Goal: Transaction & Acquisition: Purchase product/service

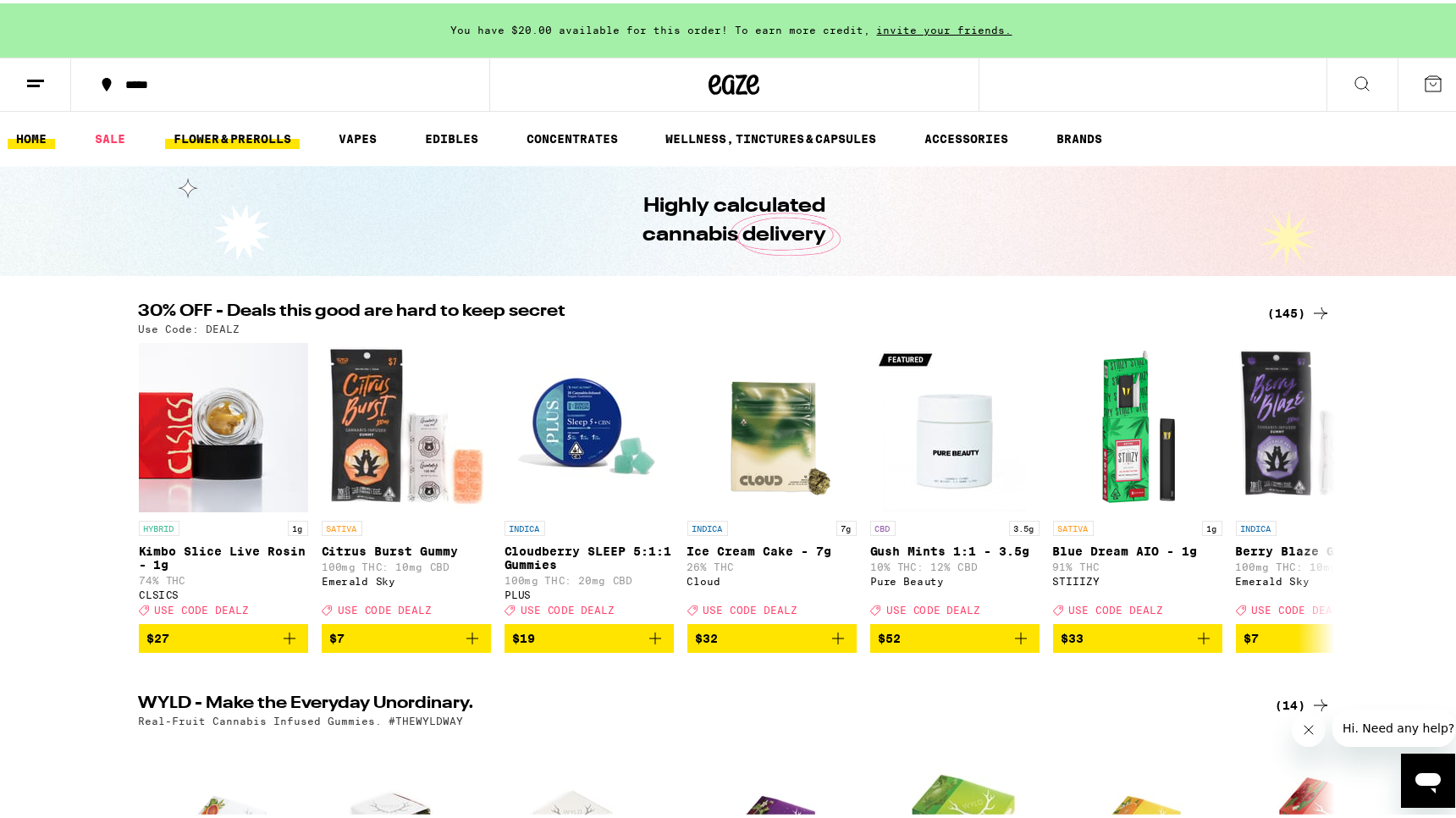
click at [215, 135] on link "FLOWER & PREROLLS" at bounding box center [232, 136] width 135 height 21
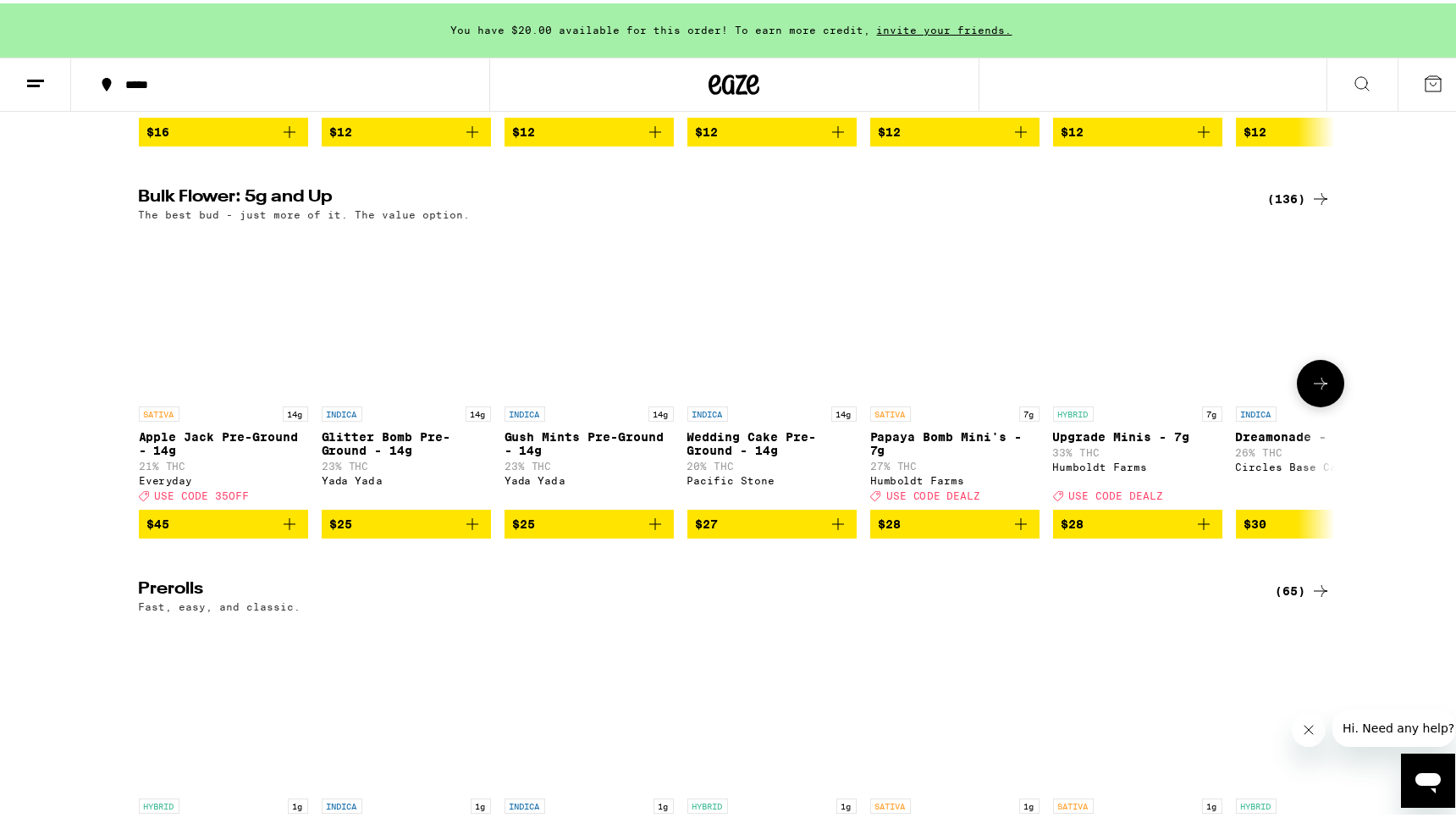
scroll to position [472, 0]
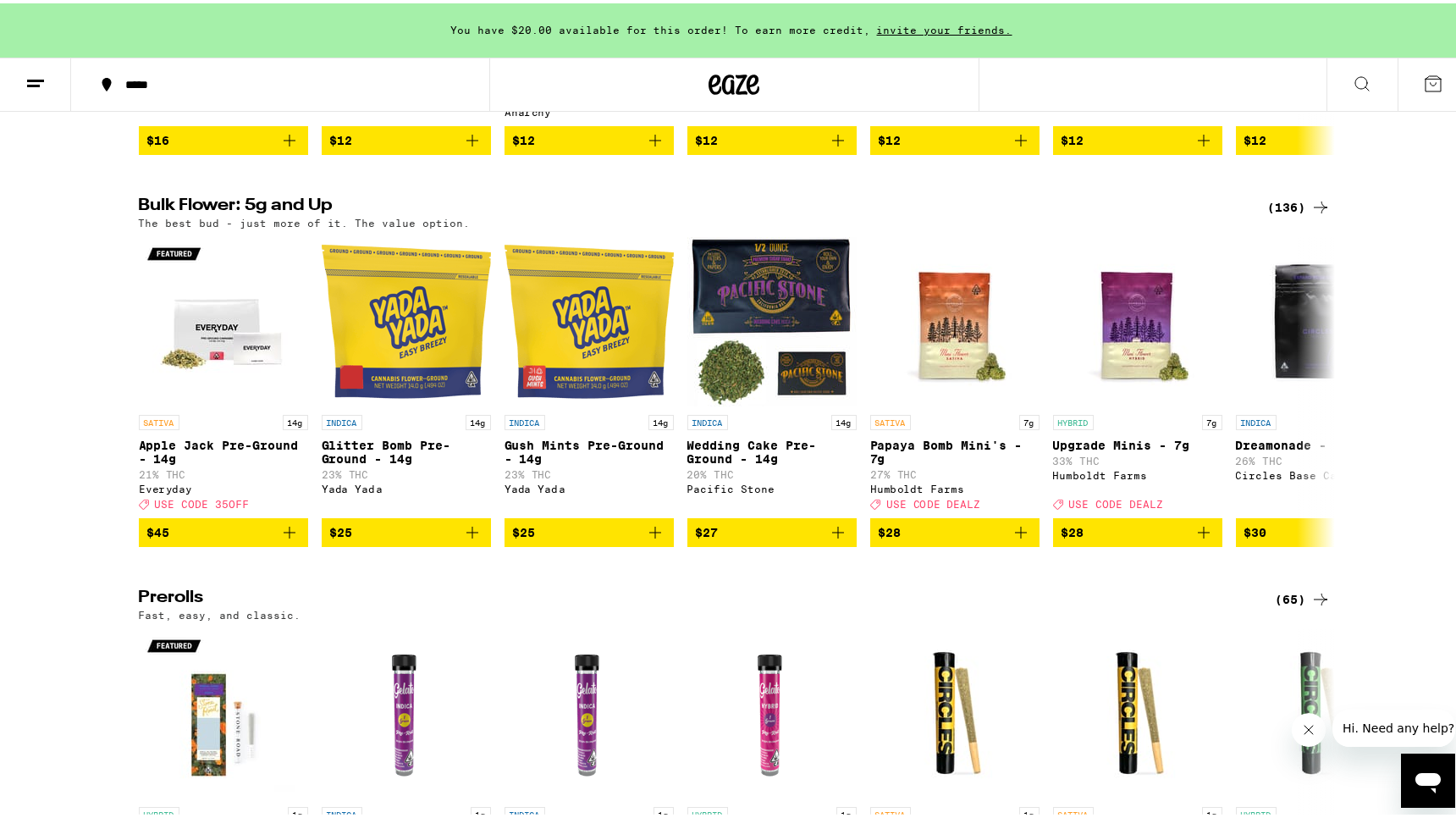
click at [304, 214] on h2 "Bulk Flower: 5g and Up" at bounding box center [693, 203] width 1109 height 21
click at [1286, 212] on div "(136)" at bounding box center [1300, 203] width 63 height 21
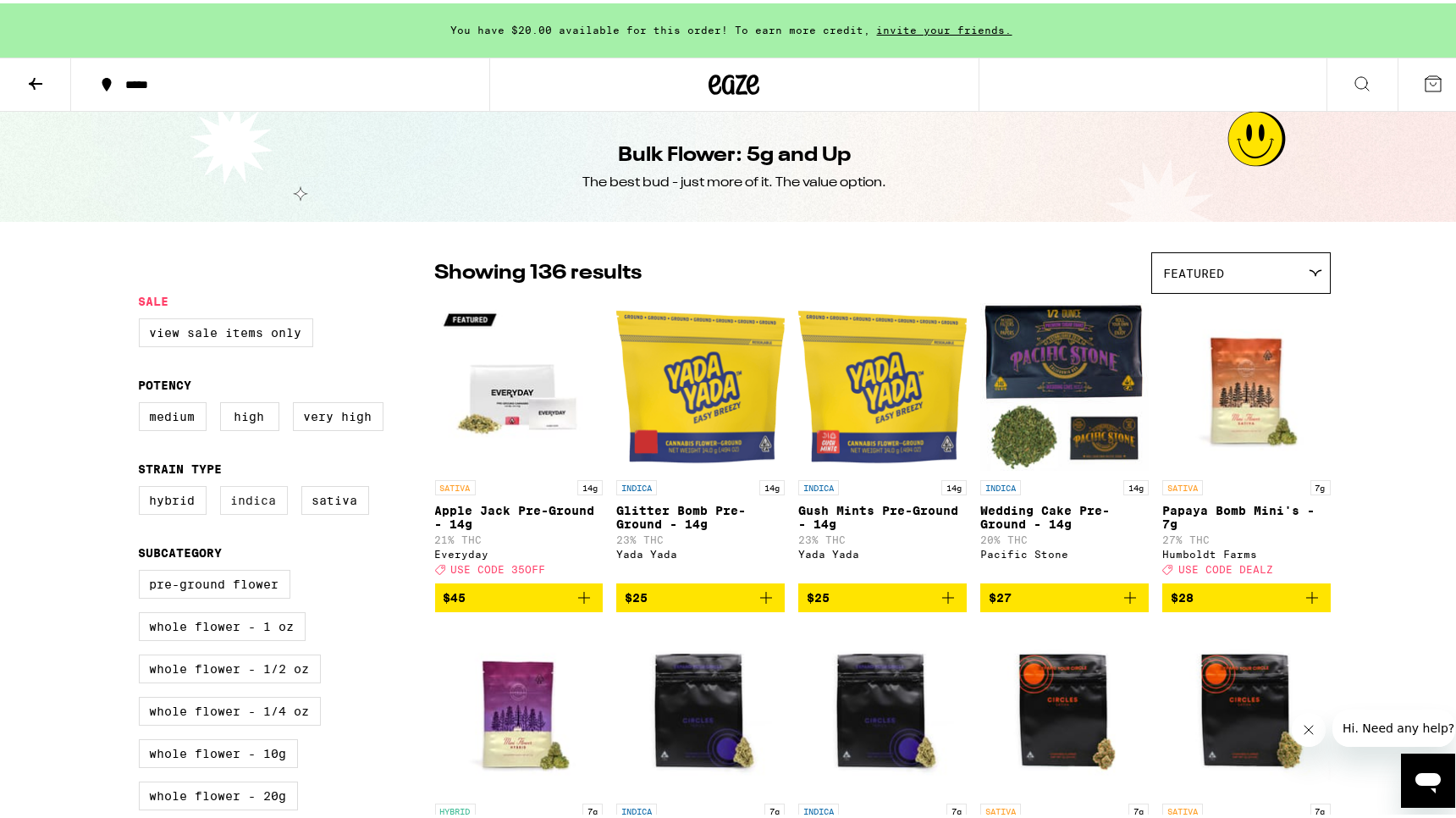
click at [271, 502] on label "Indica" at bounding box center [253, 496] width 68 height 28
click at [143, 486] on input "Indica" at bounding box center [142, 485] width 1 height 1
checkbox input "true"
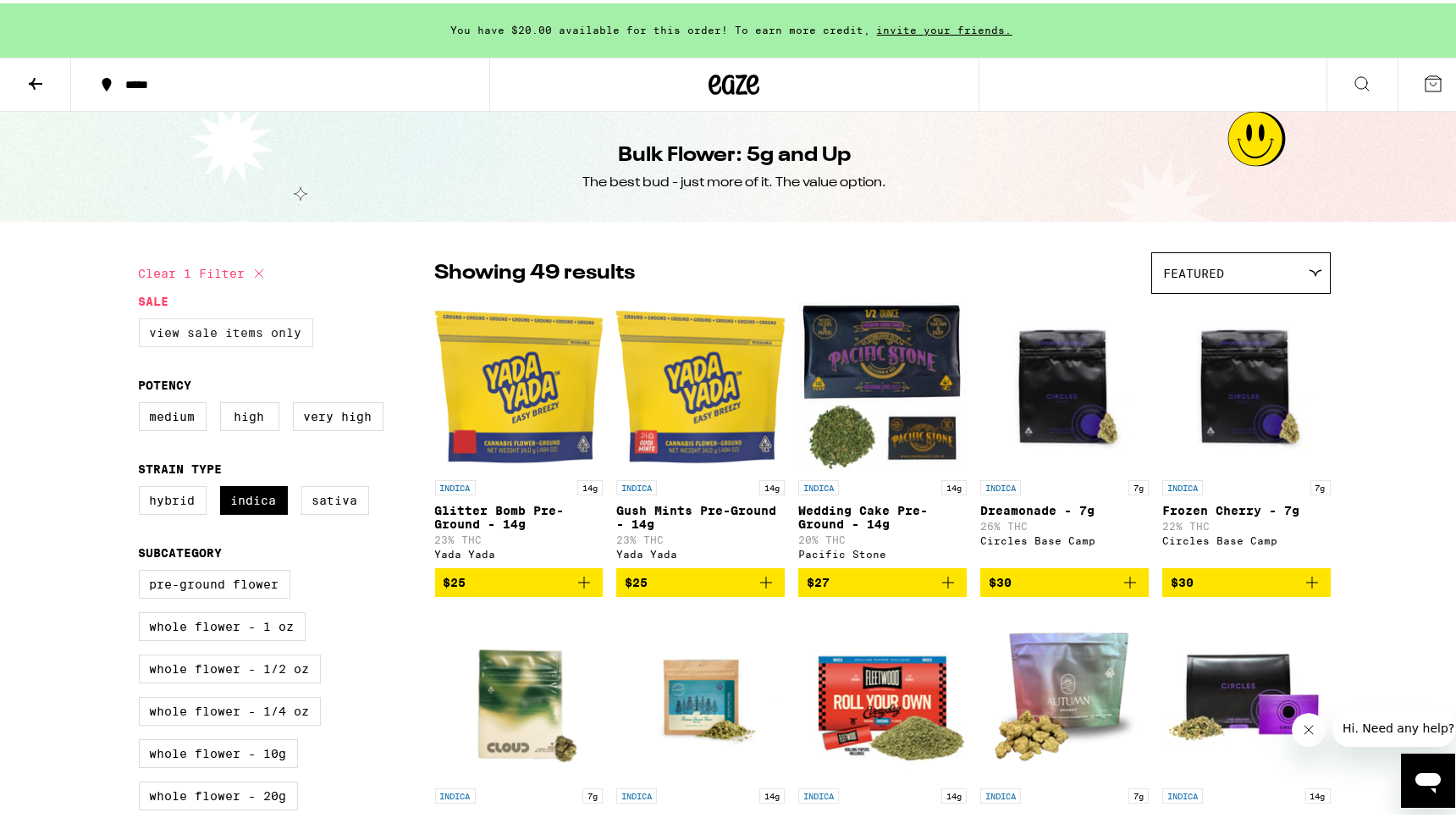
click at [246, 323] on label "View Sale Items Only" at bounding box center [226, 329] width 175 height 28
click at [143, 318] on input "View Sale Items Only" at bounding box center [142, 317] width 1 height 1
checkbox input "true"
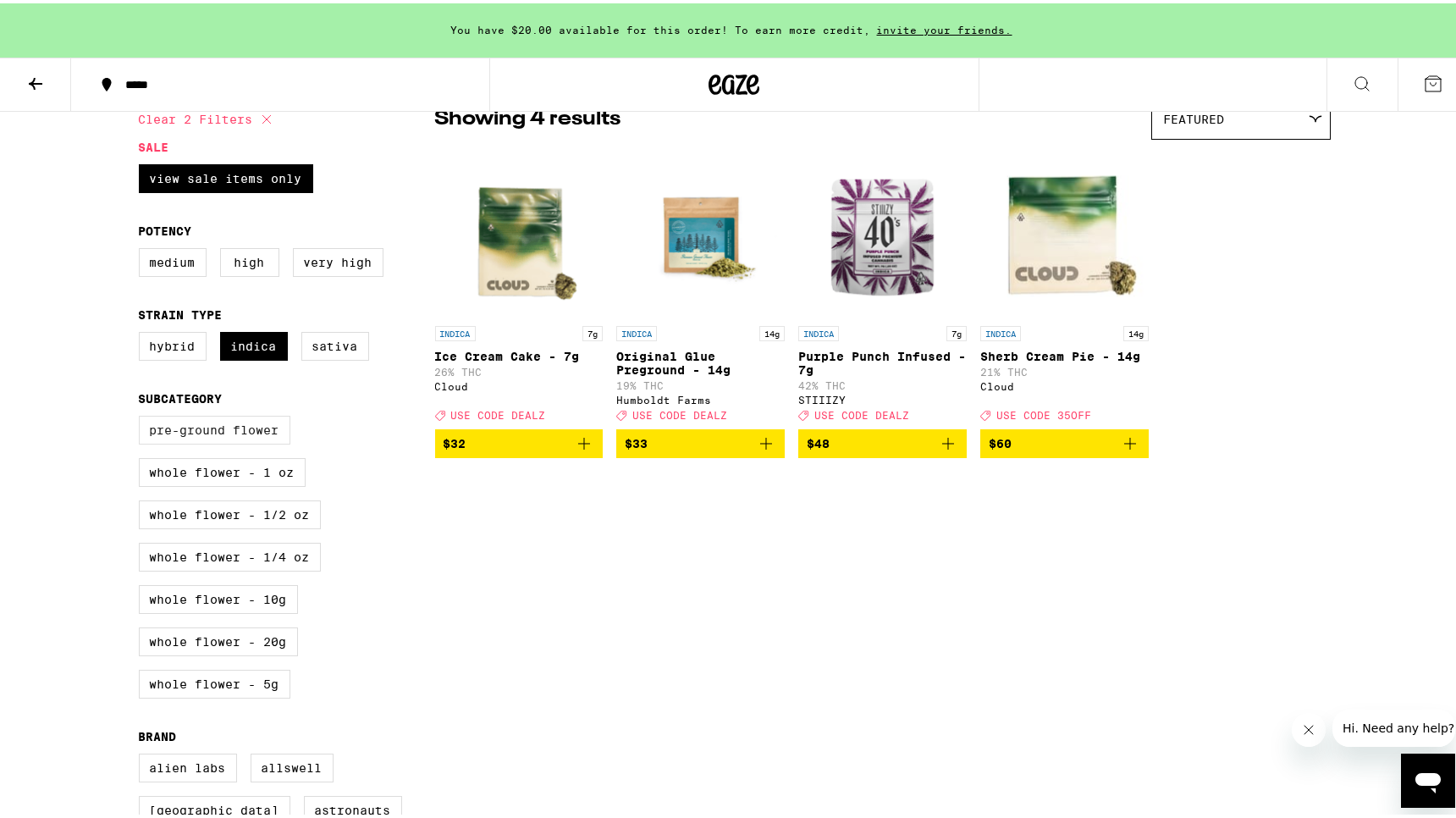
scroll to position [185, 0]
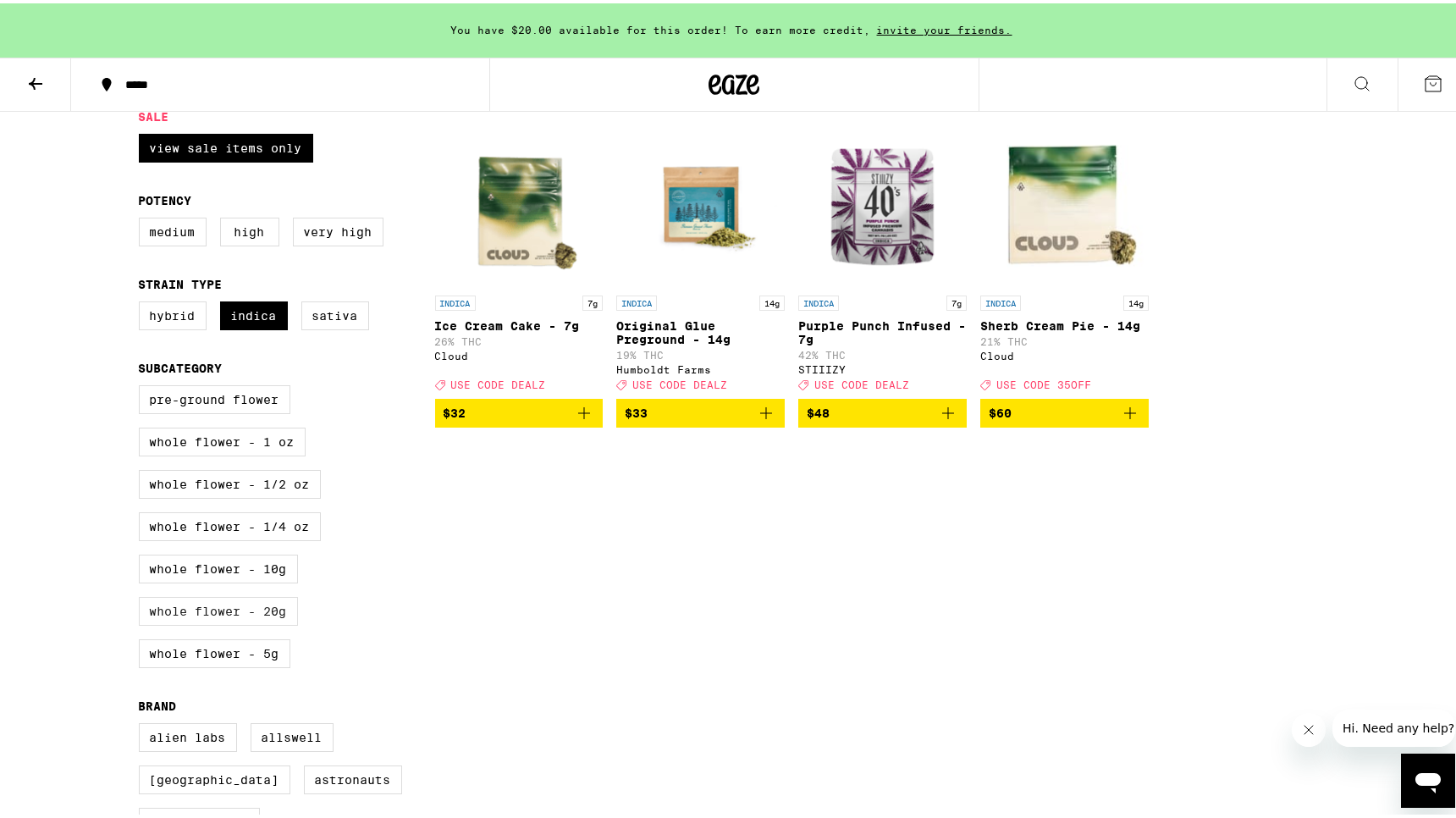
click at [274, 623] on label "Whole Flower - 20g" at bounding box center [218, 607] width 159 height 28
click at [143, 385] on input "Whole Flower - 20g" at bounding box center [142, 384] width 1 height 1
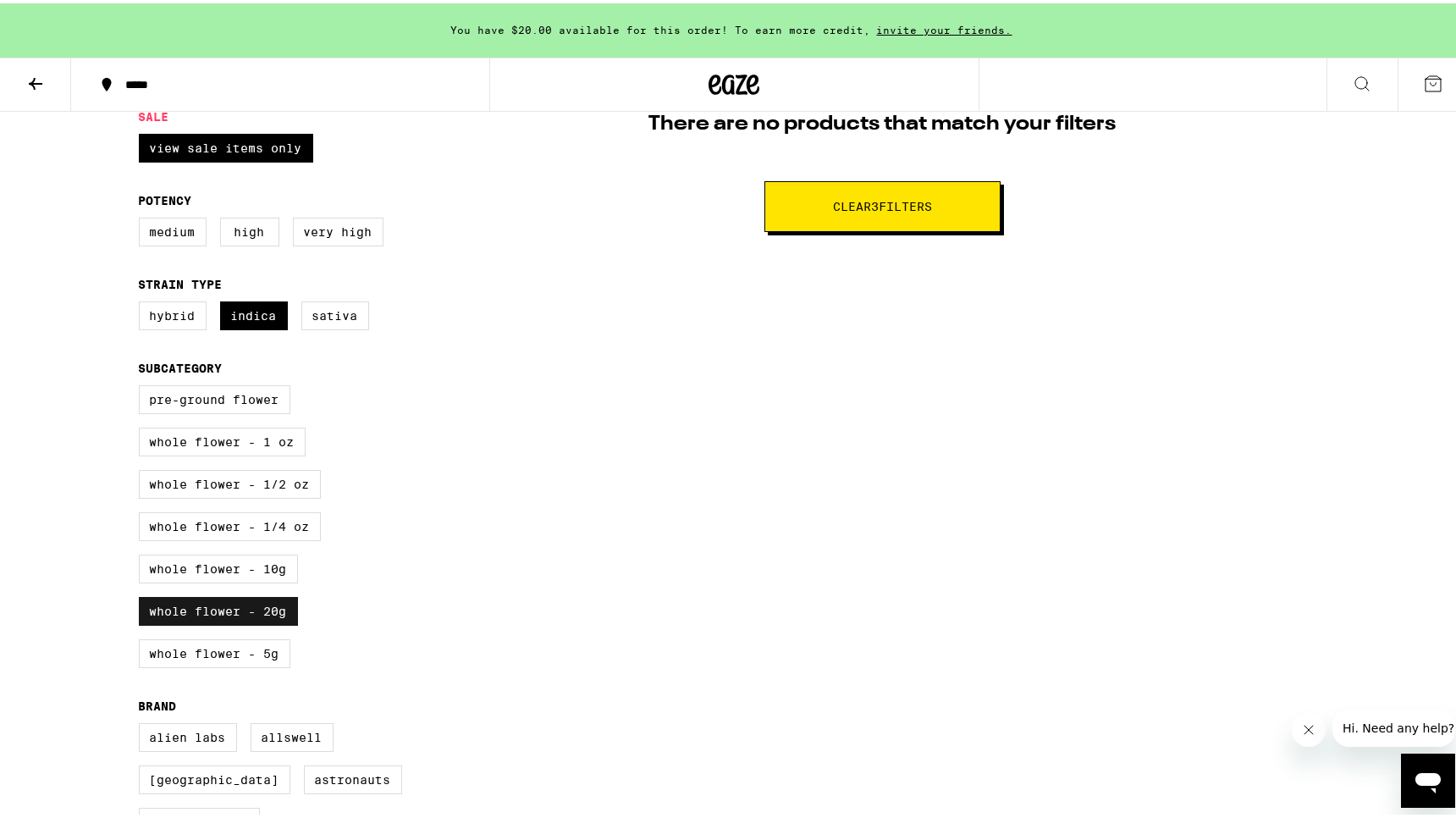
click at [274, 623] on label "Whole Flower - 20g" at bounding box center [218, 607] width 159 height 28
click at [143, 385] on input "Whole Flower - 20g" at bounding box center [142, 384] width 1 height 1
checkbox input "false"
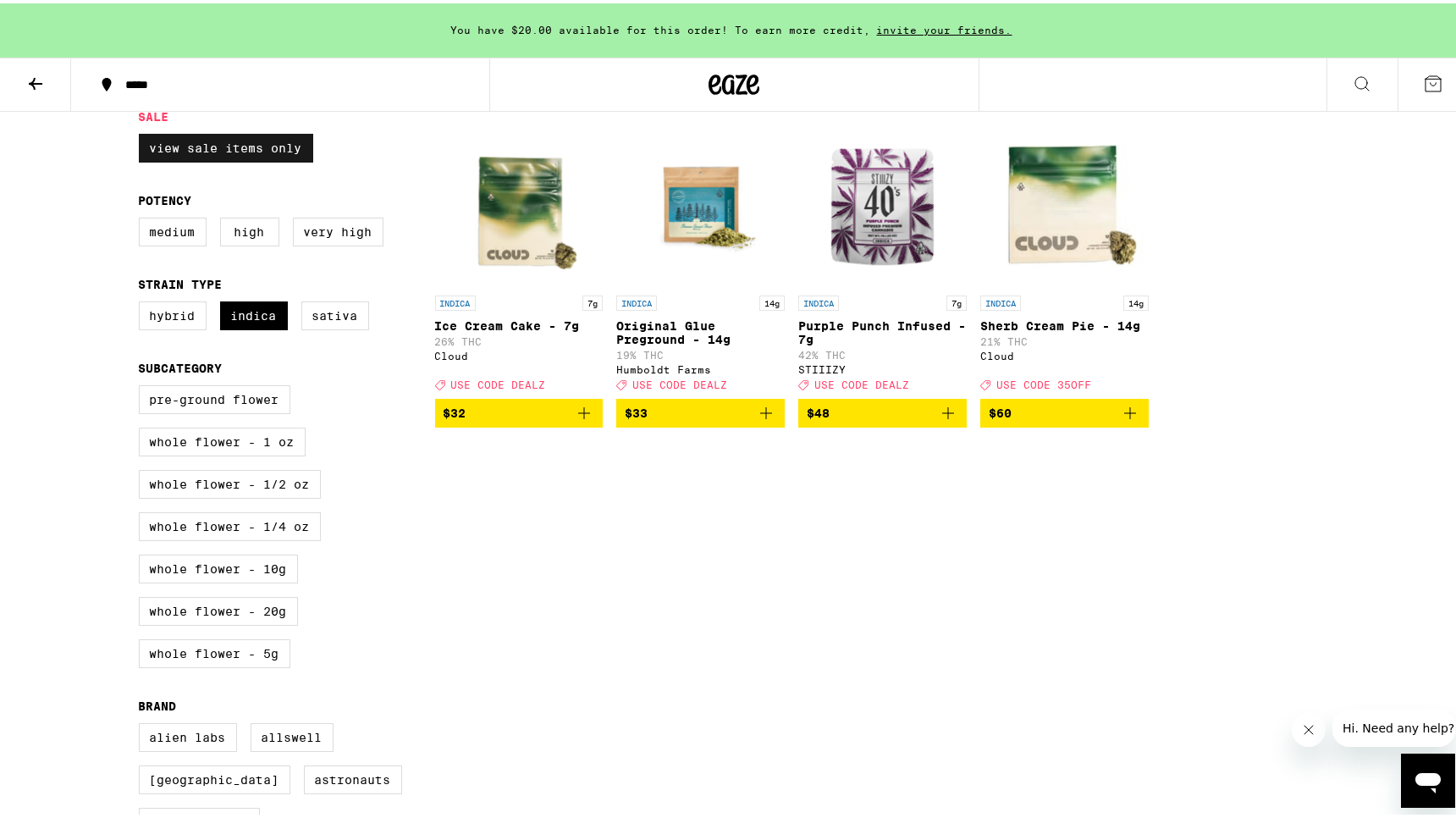
click at [230, 142] on label "View Sale Items Only" at bounding box center [226, 144] width 175 height 28
click at [143, 134] on input "View Sale Items Only" at bounding box center [142, 133] width 1 height 1
checkbox input "false"
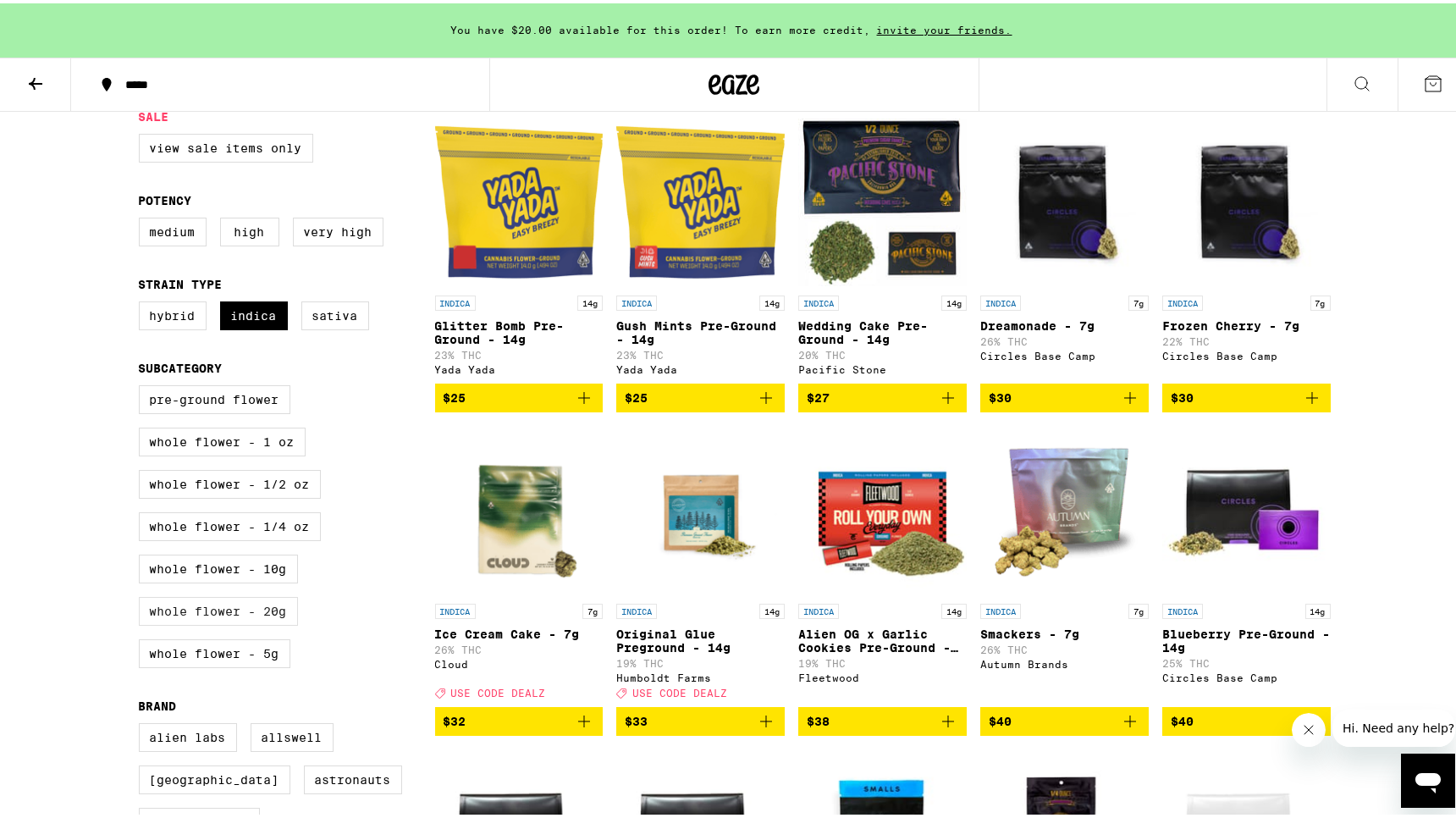
click at [255, 623] on label "Whole Flower - 20g" at bounding box center [218, 607] width 159 height 28
click at [143, 385] on input "Whole Flower - 20g" at bounding box center [142, 384] width 1 height 1
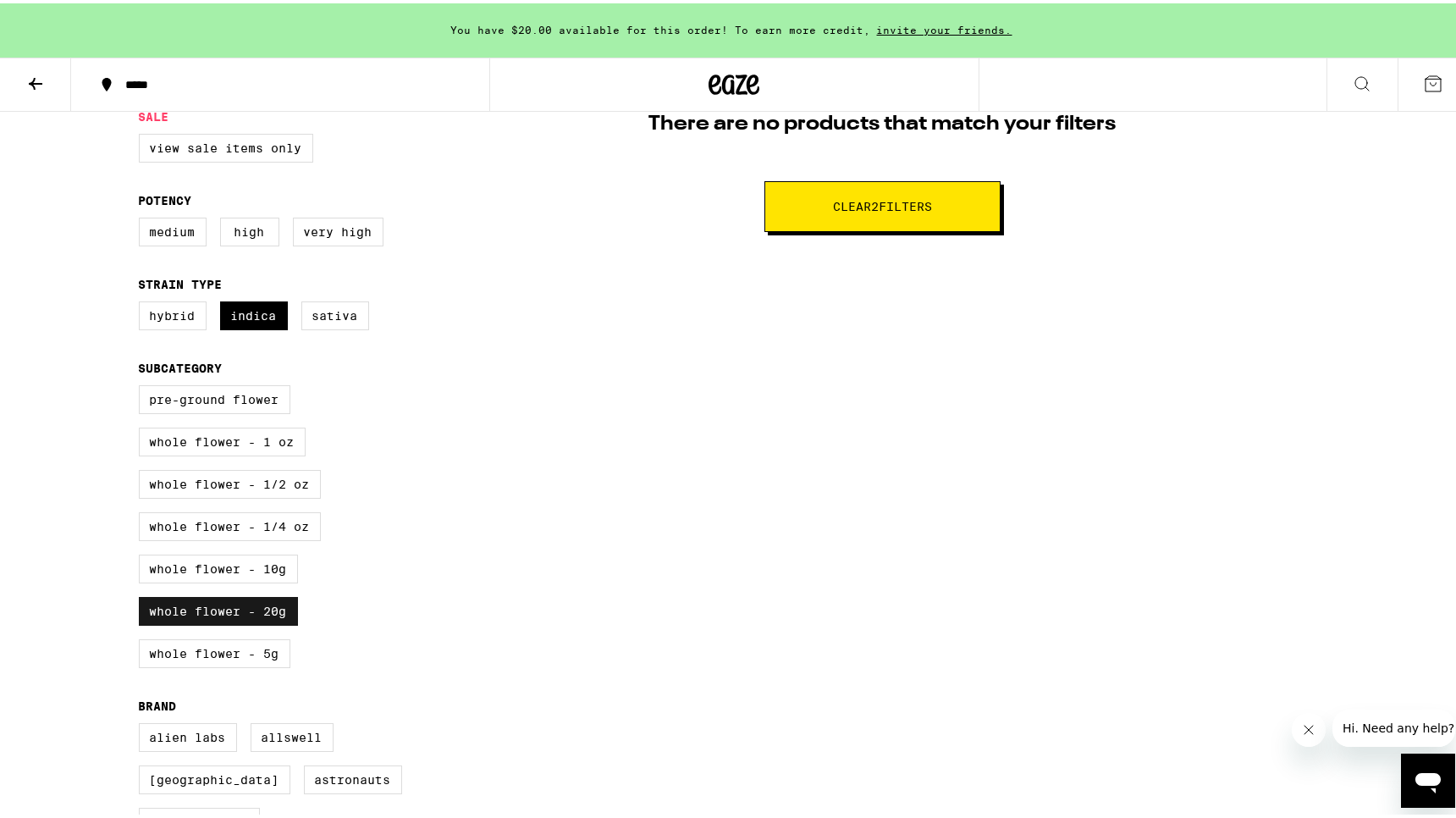
click at [248, 623] on label "Whole Flower - 20g" at bounding box center [218, 607] width 159 height 28
click at [143, 385] on input "Whole Flower - 20g" at bounding box center [142, 384] width 1 height 1
checkbox input "false"
